Goal: Transaction & Acquisition: Download file/media

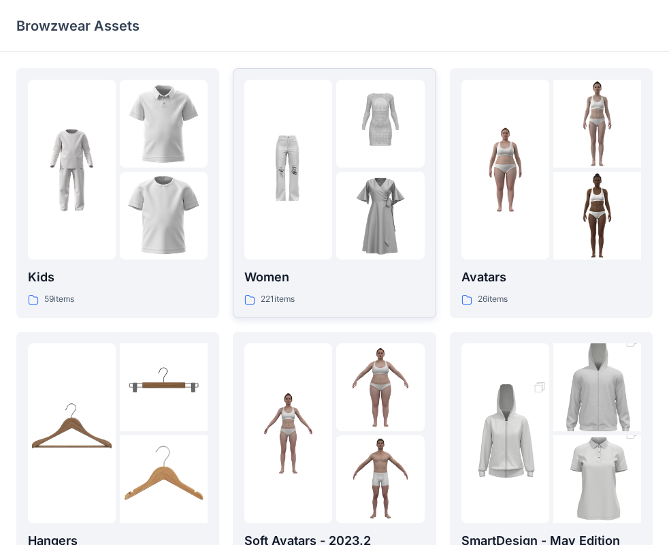
click at [353, 285] on p "Women" at bounding box center [334, 277] width 180 height 19
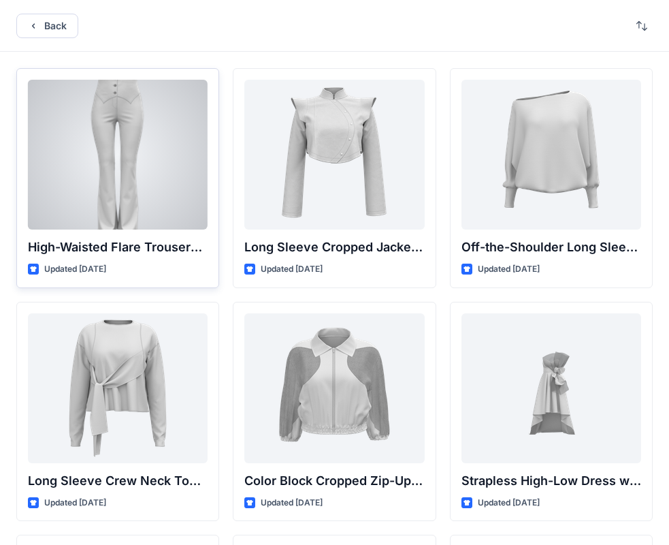
click at [125, 186] on div at bounding box center [118, 155] width 180 height 150
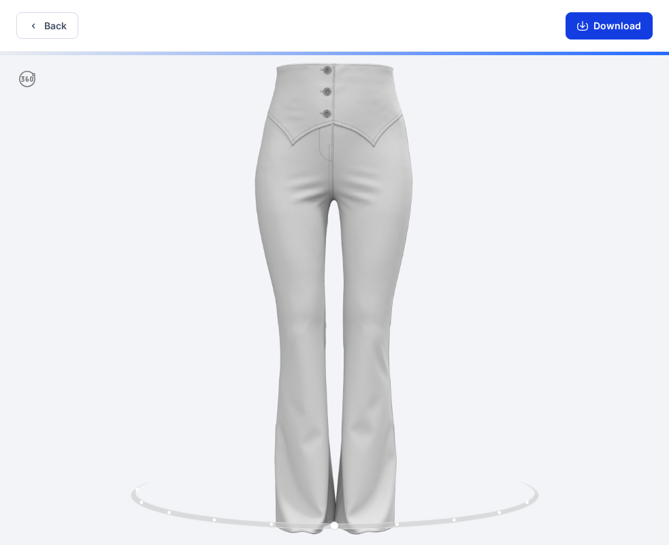
click at [611, 27] on button "Download" at bounding box center [609, 25] width 87 height 27
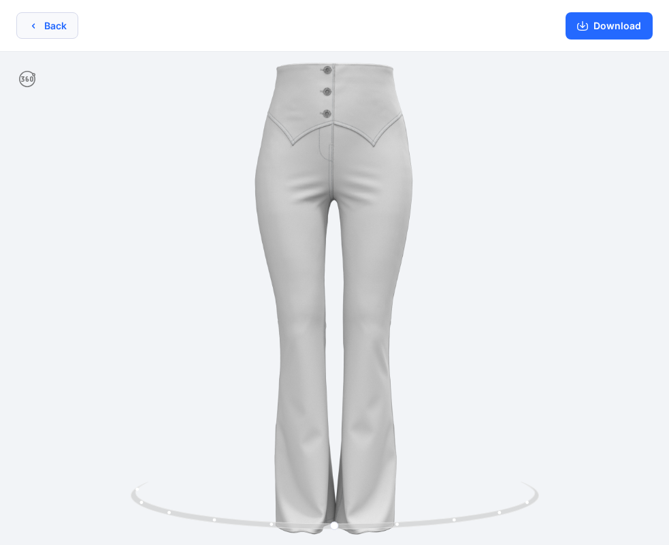
click at [74, 17] on button "Back" at bounding box center [47, 25] width 62 height 27
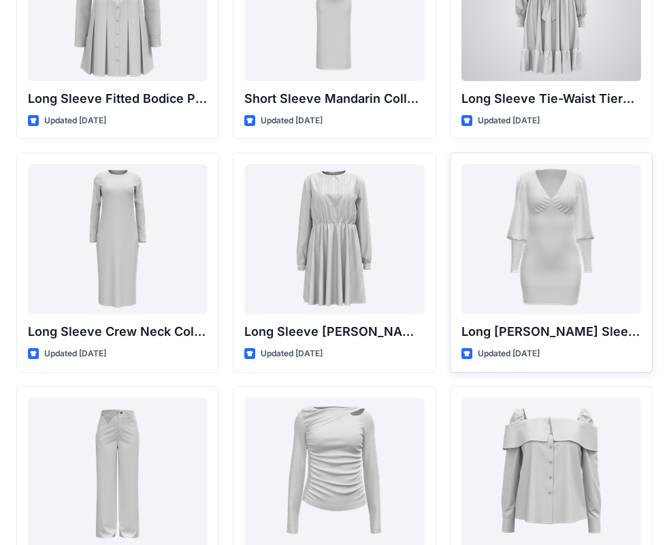
scroll to position [5648, 0]
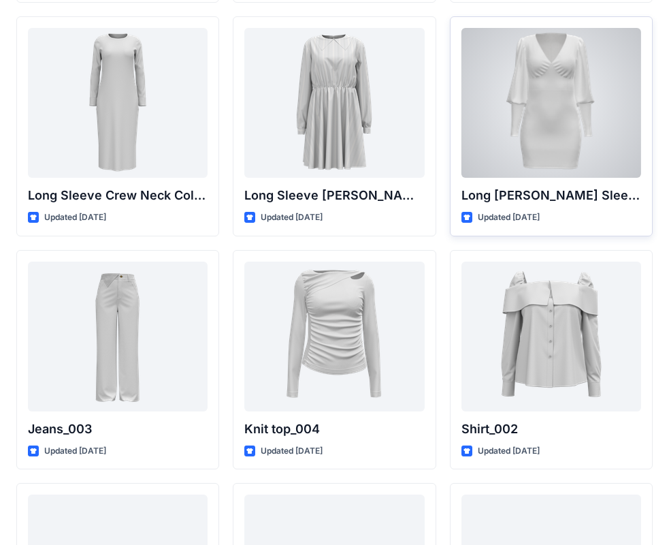
click at [549, 152] on div at bounding box center [552, 103] width 180 height 150
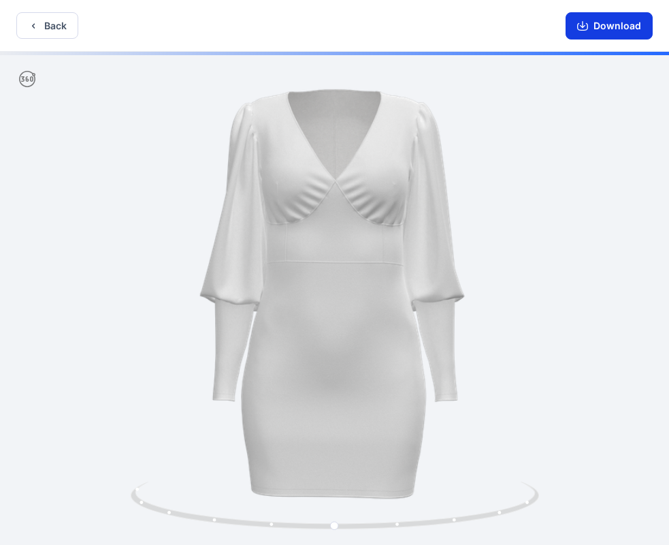
click at [600, 29] on button "Download" at bounding box center [609, 25] width 87 height 27
